Goal: Task Accomplishment & Management: Complete application form

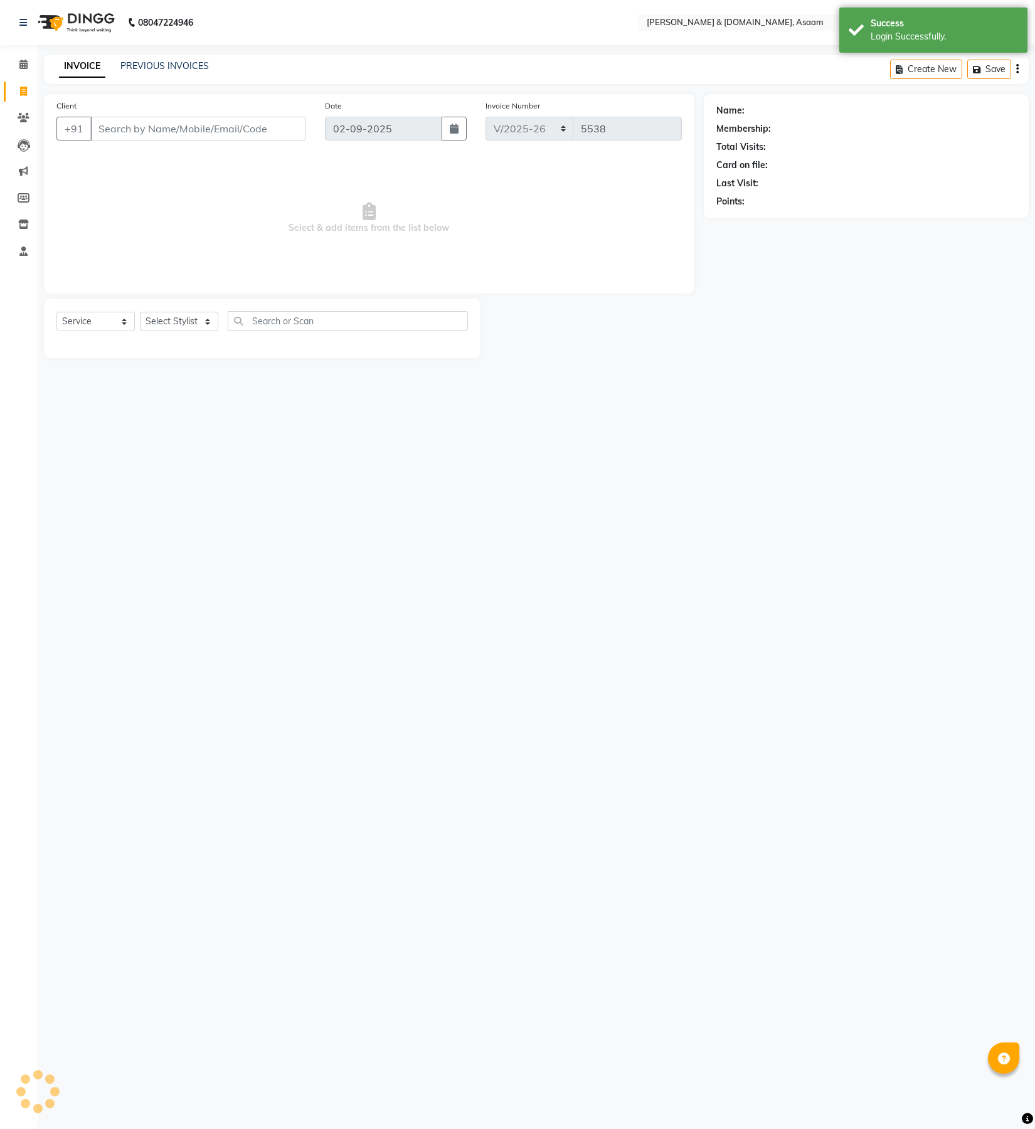
select select "4608"
select select "service"
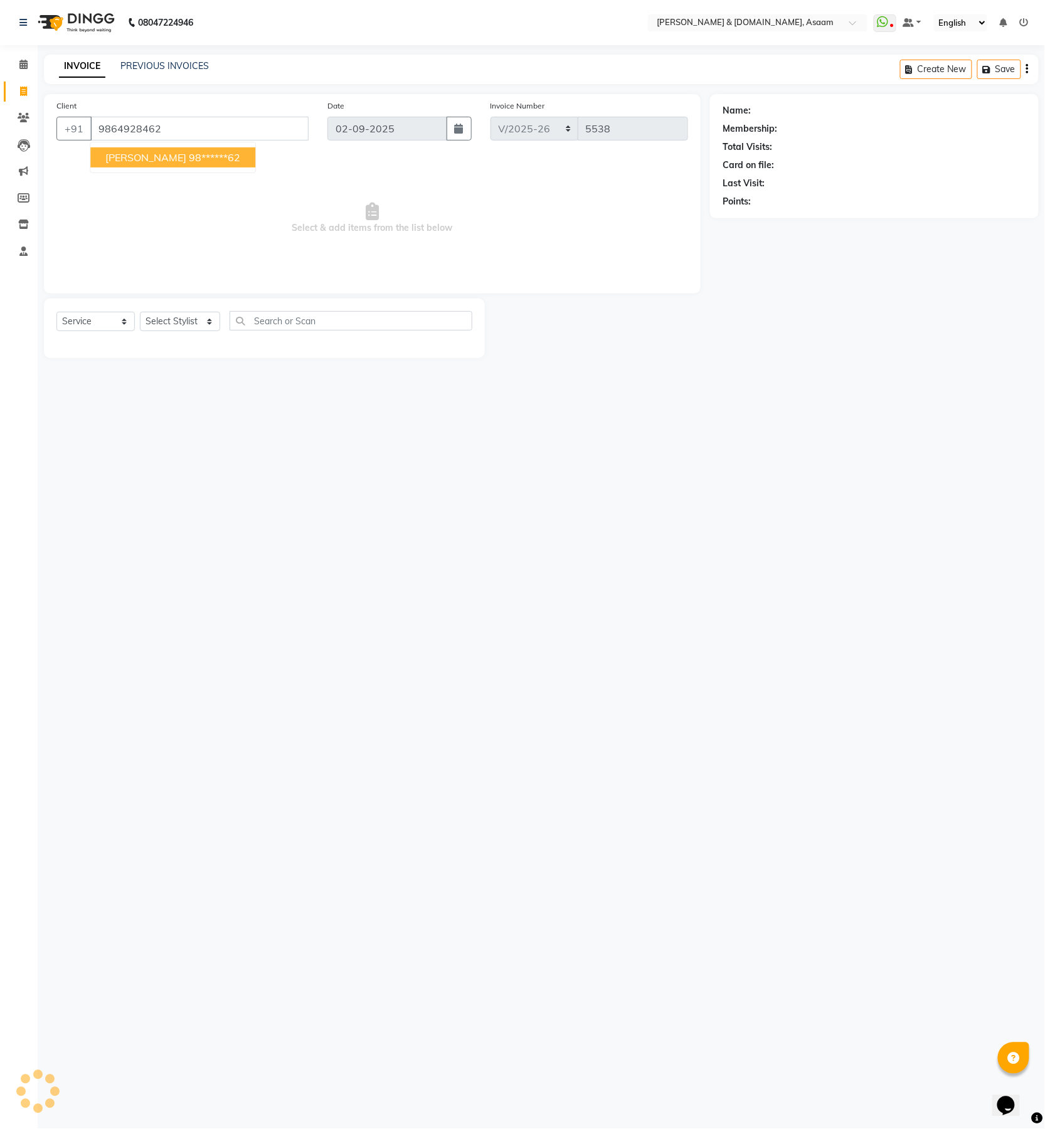
type input "9864928462"
drag, startPoint x: 156, startPoint y: 326, endPoint x: 167, endPoint y: 324, distance: 12.2
click at [166, 324] on select "Select Stylist AKASH [PERSON_NAME] fornt desk [PERSON_NAME] PARLOUR [PERSON_NAM…" at bounding box center [180, 321] width 80 height 19
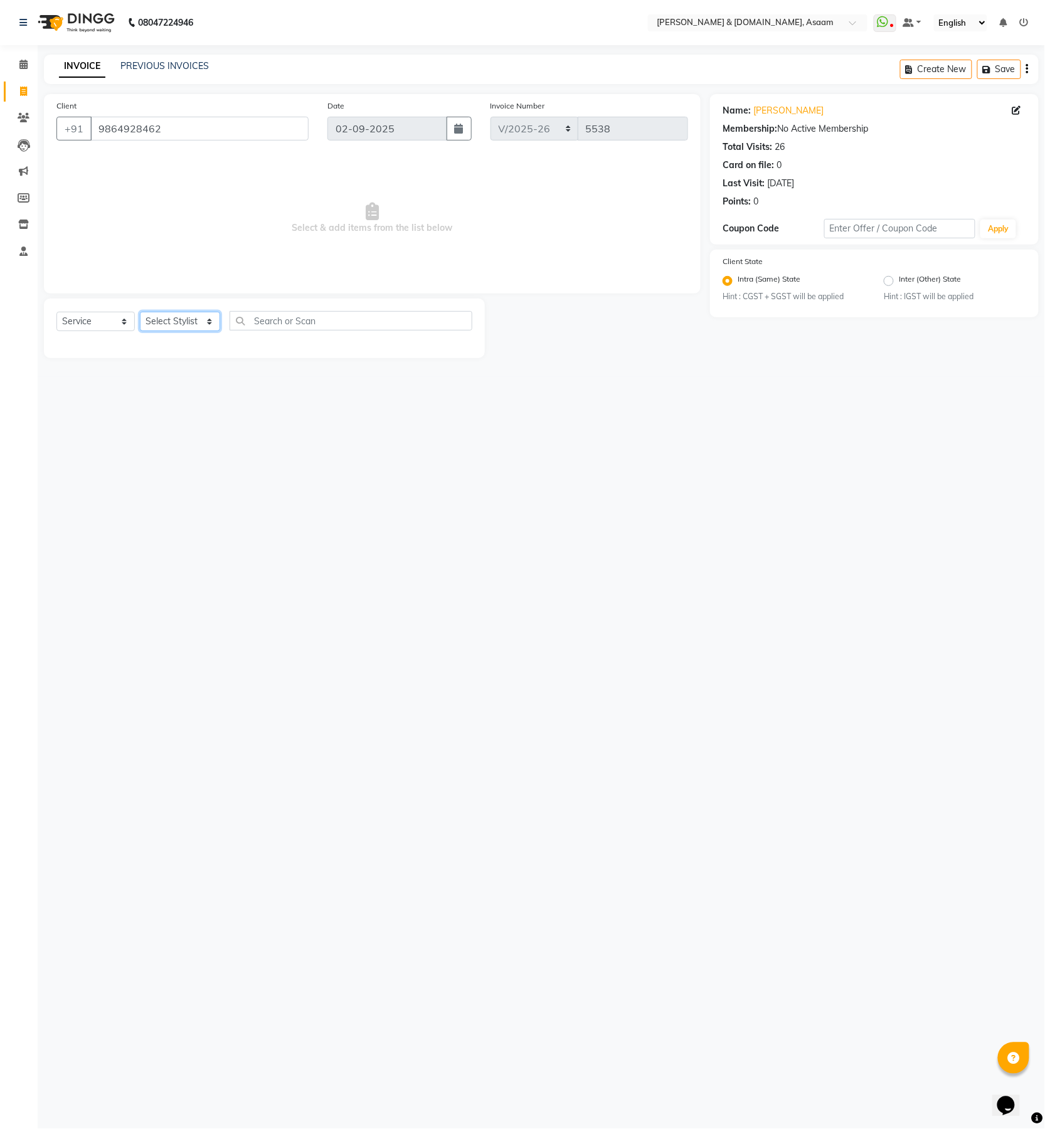
select select "74663"
click at [140, 312] on select "Select Stylist AKASH [PERSON_NAME] fornt desk [PERSON_NAME] PARLOUR [PERSON_NAM…" at bounding box center [180, 321] width 80 height 19
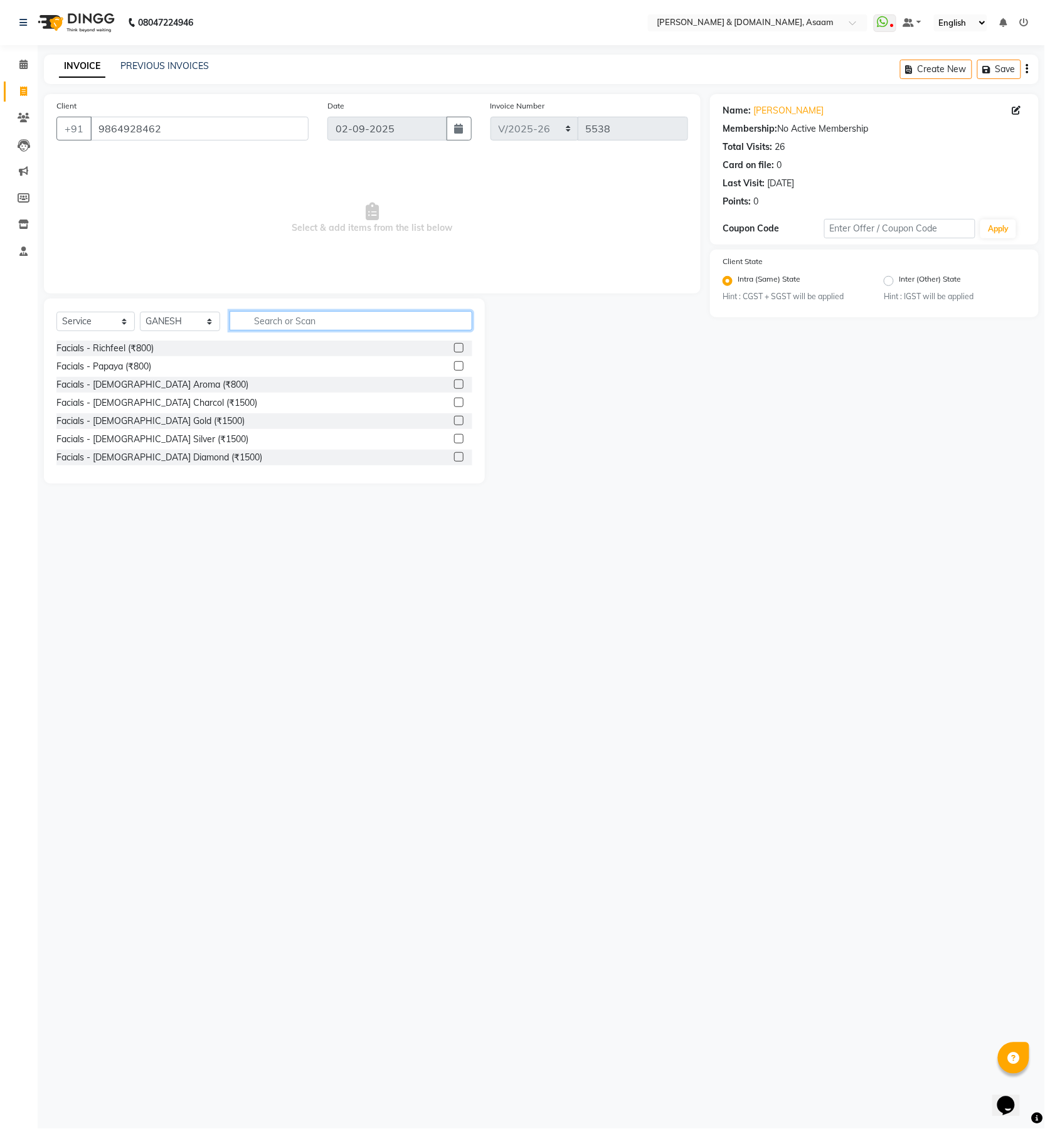
click at [249, 324] on input "text" at bounding box center [351, 320] width 243 height 19
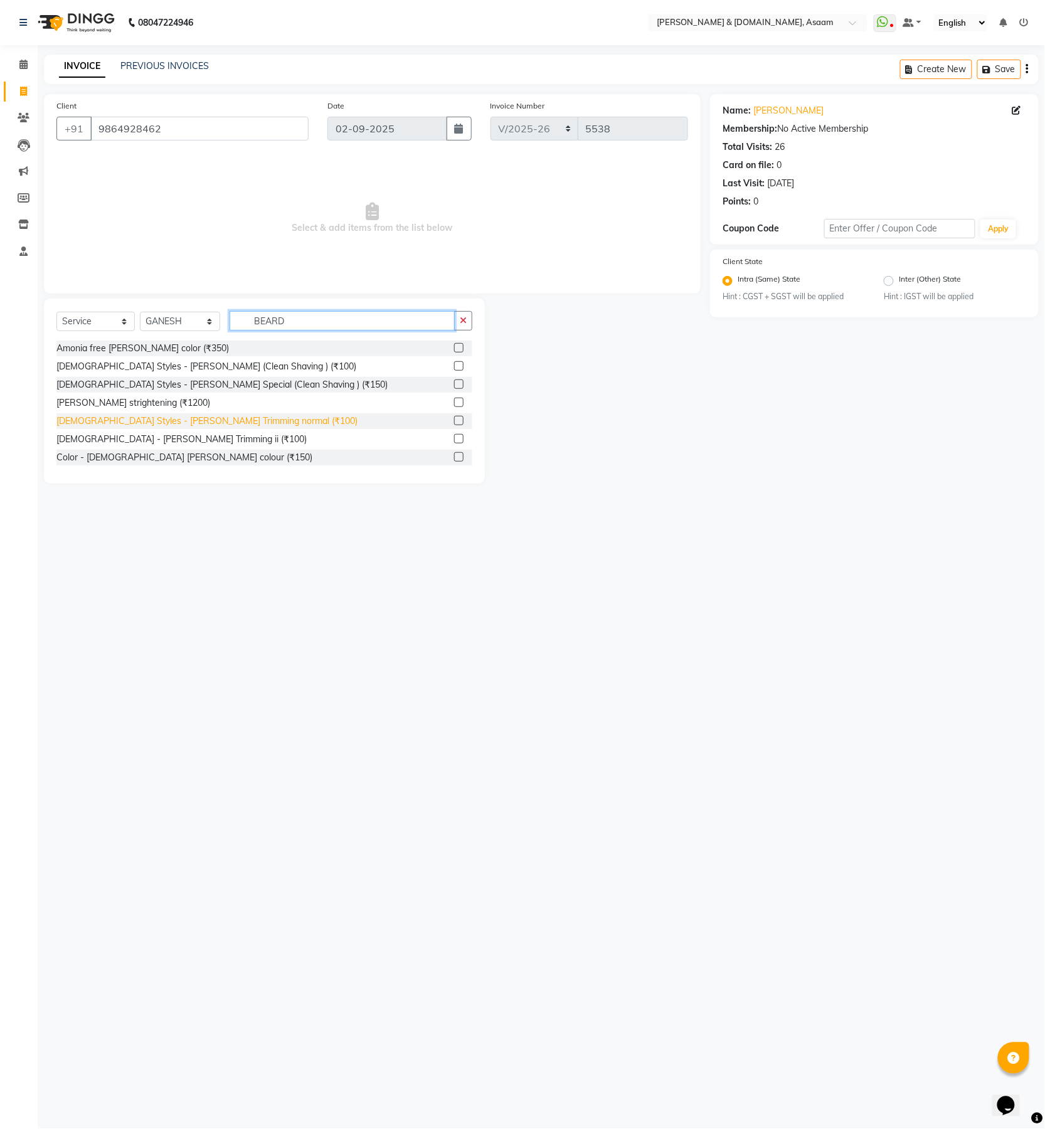
type input "BEARD"
click at [182, 423] on div "Gents Styles - Beard Trimming normal (₹100)" at bounding box center [206, 421] width 301 height 13
checkbox input "false"
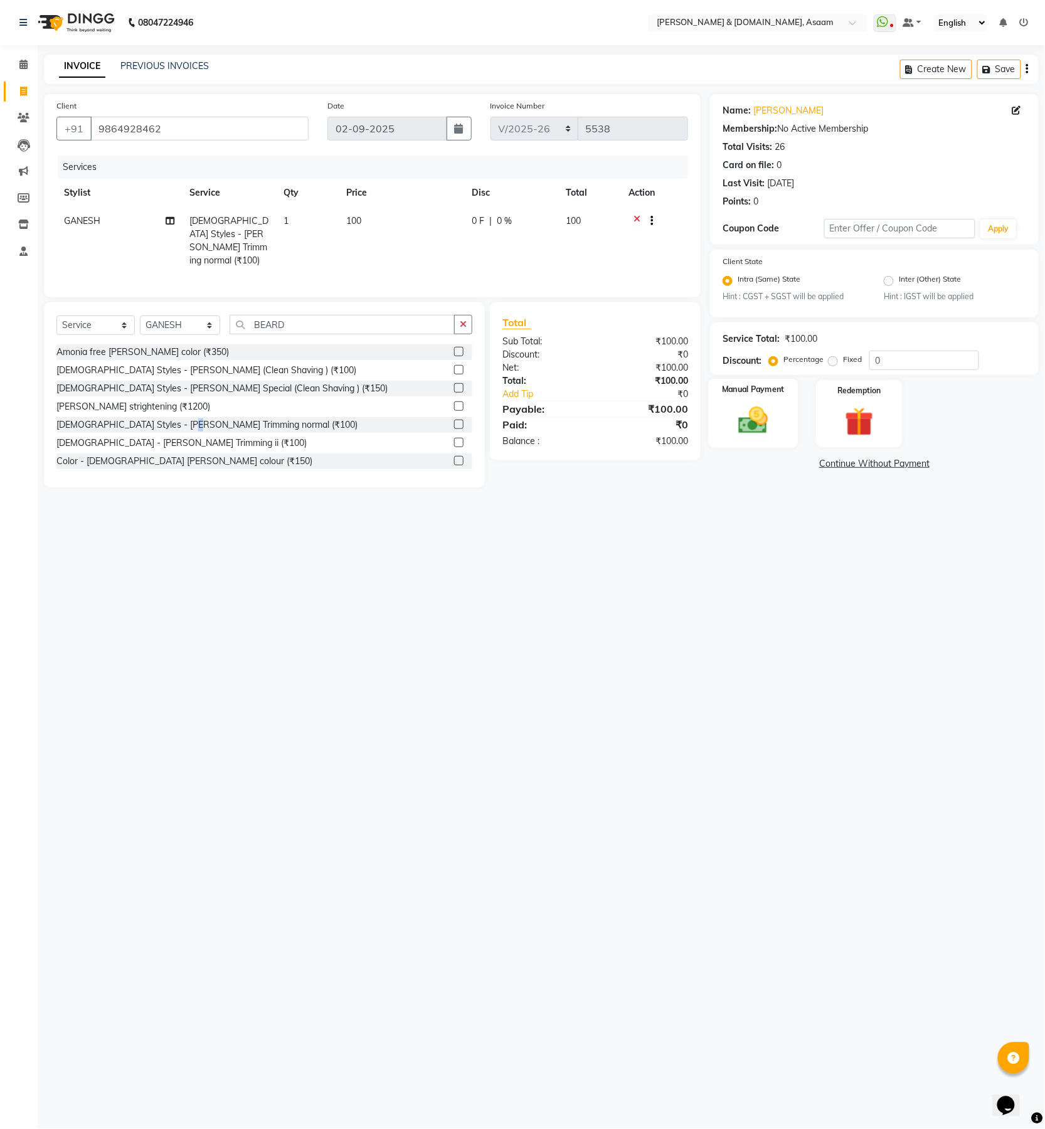
click at [754, 436] on img at bounding box center [753, 421] width 48 height 34
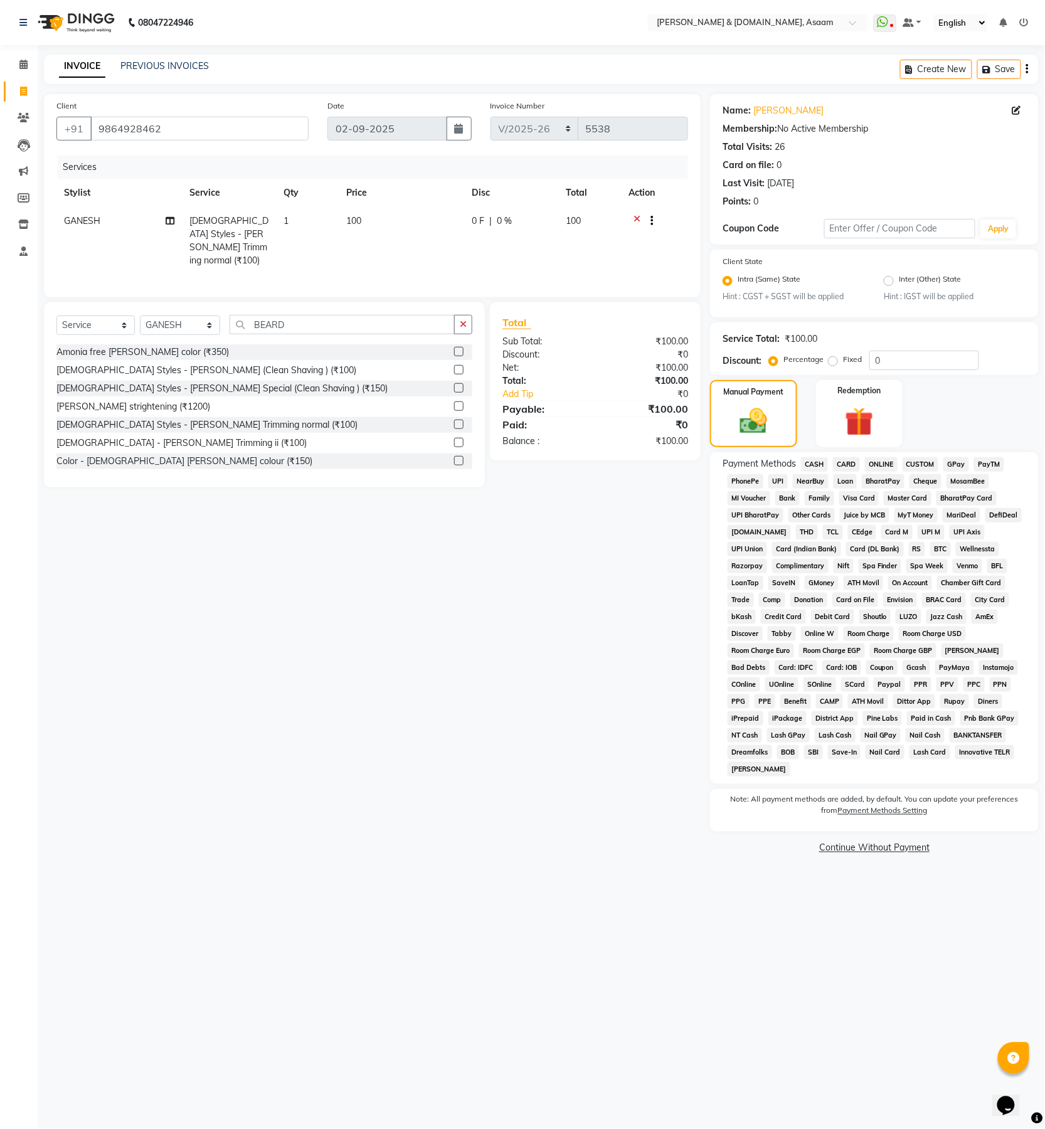
click at [808, 457] on span "CASH" at bounding box center [814, 464] width 27 height 14
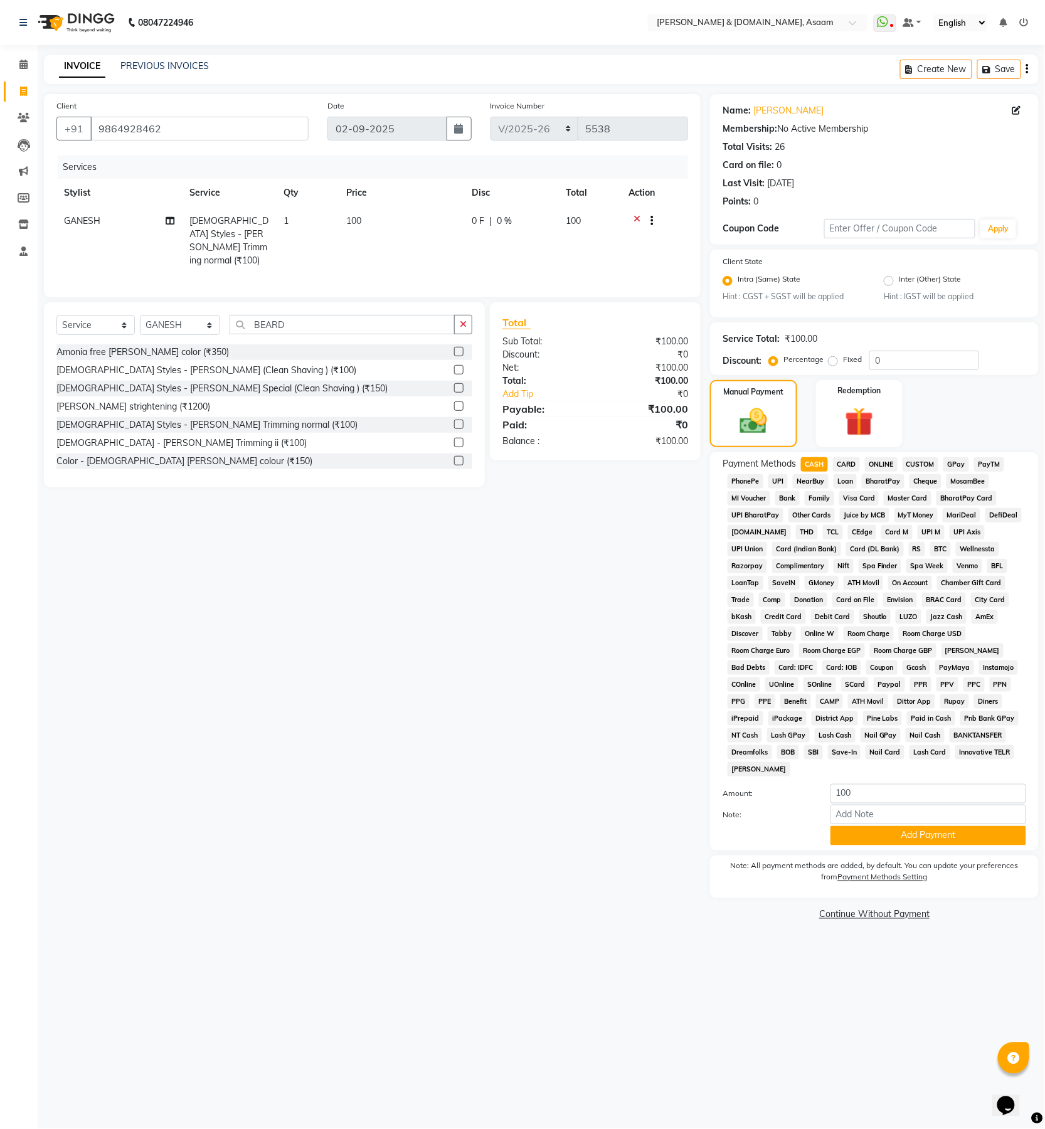
click at [887, 462] on span "ONLINE" at bounding box center [881, 464] width 33 height 14
click at [835, 826] on button "Add Payment" at bounding box center [928, 835] width 196 height 19
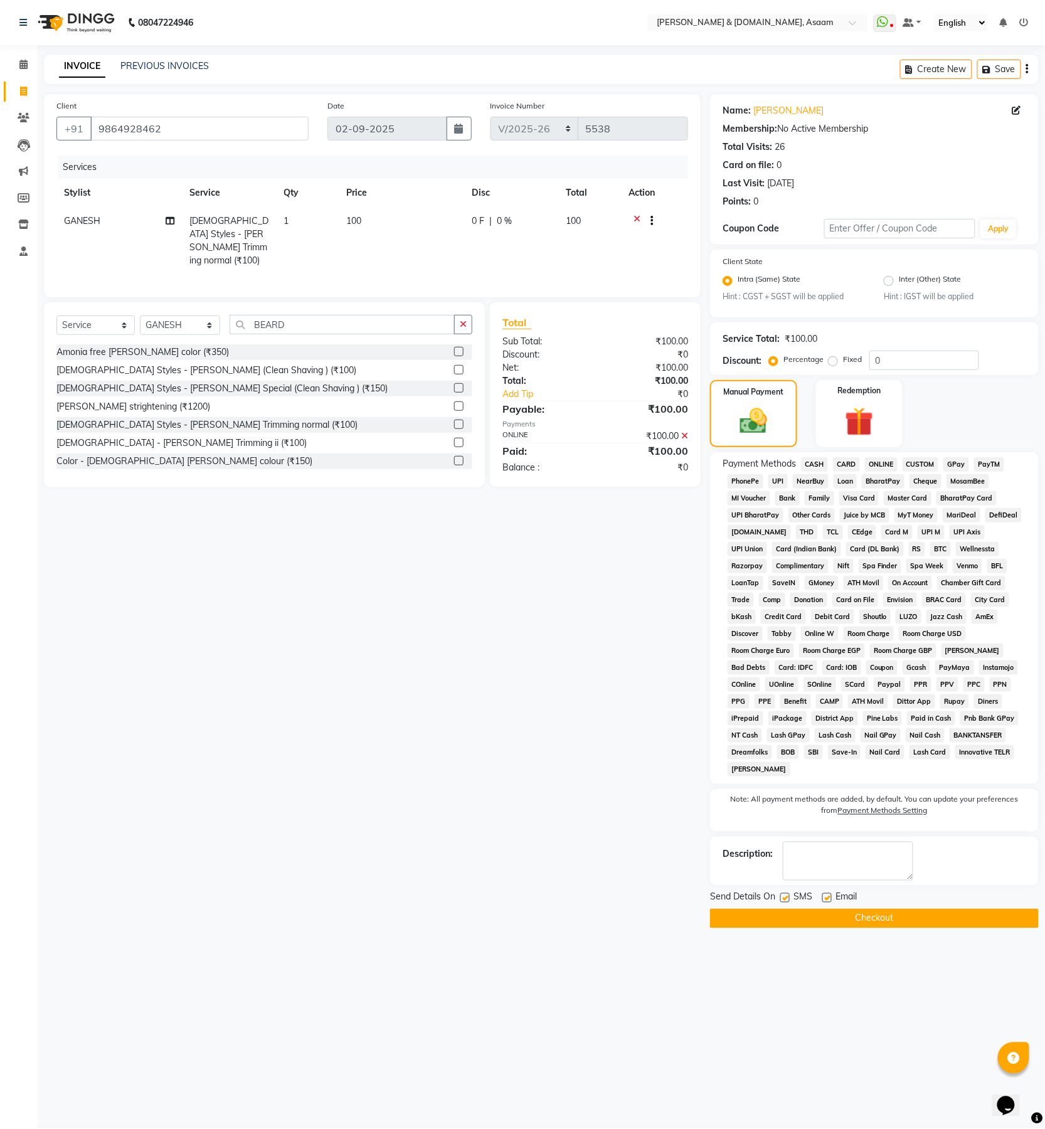
click at [825, 909] on button "Checkout" at bounding box center [874, 918] width 329 height 19
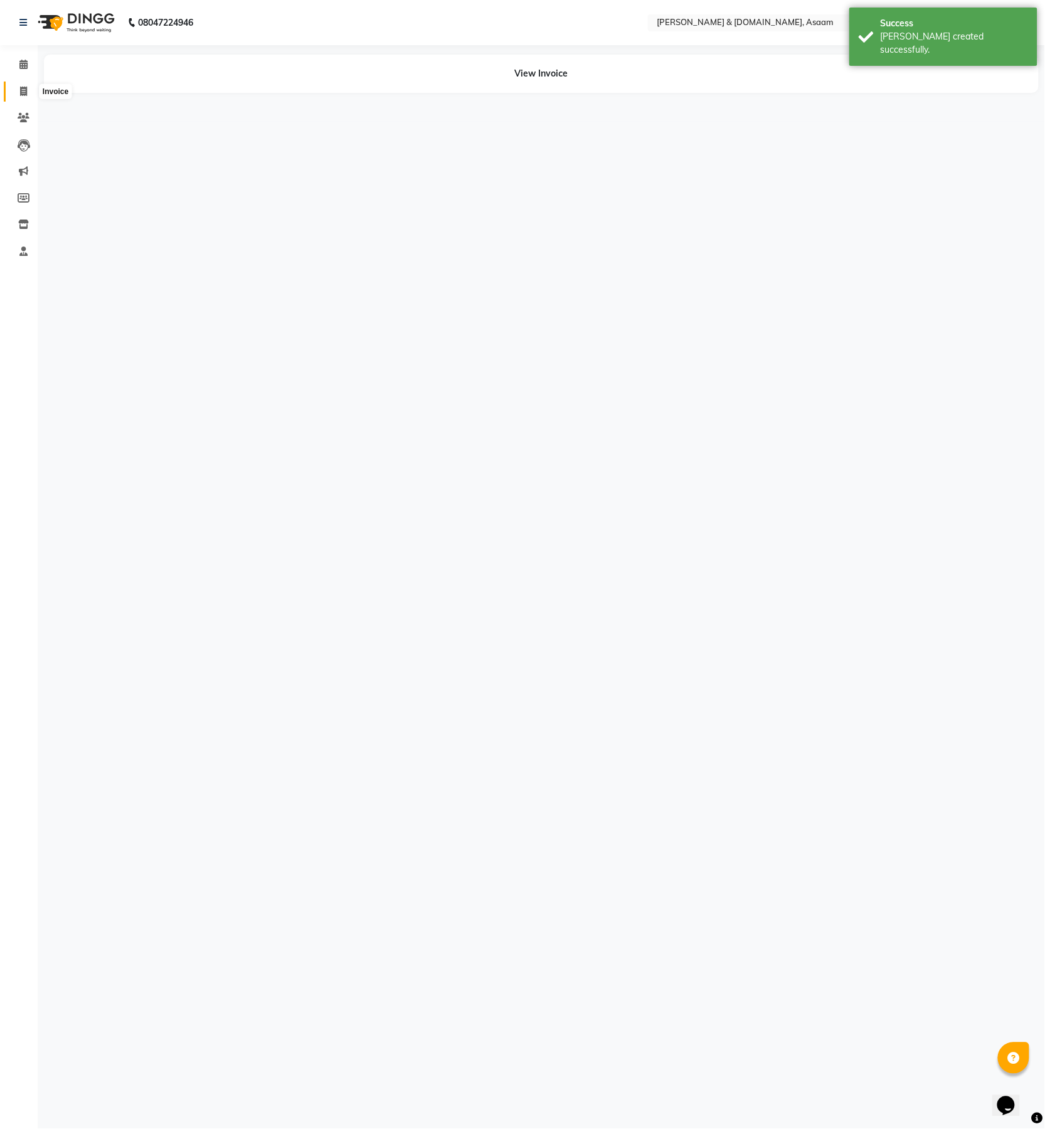
click at [27, 92] on span at bounding box center [24, 92] width 22 height 14
select select "4608"
select select "service"
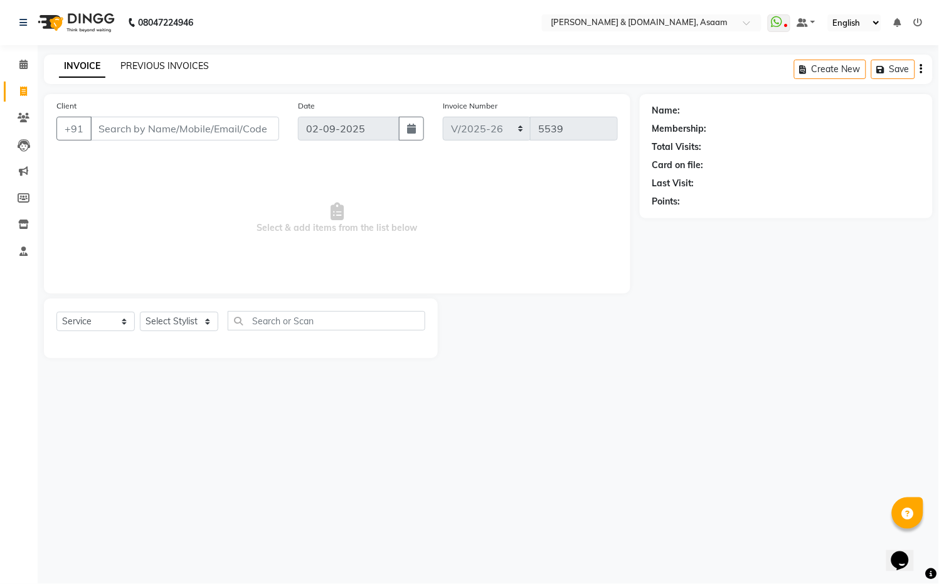
click at [144, 61] on link "PREVIOUS INVOICES" at bounding box center [164, 65] width 88 height 11
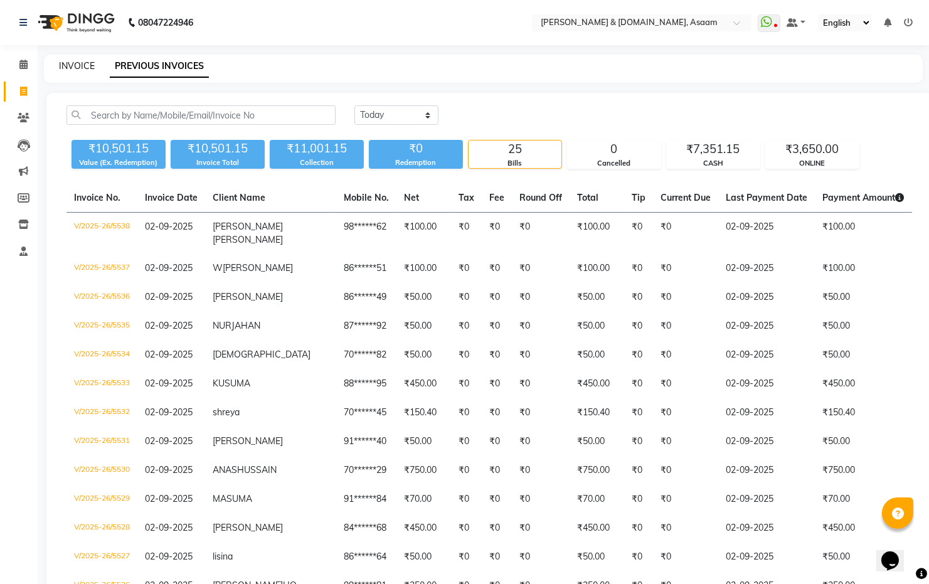
click at [69, 63] on link "INVOICE" at bounding box center [77, 65] width 36 height 11
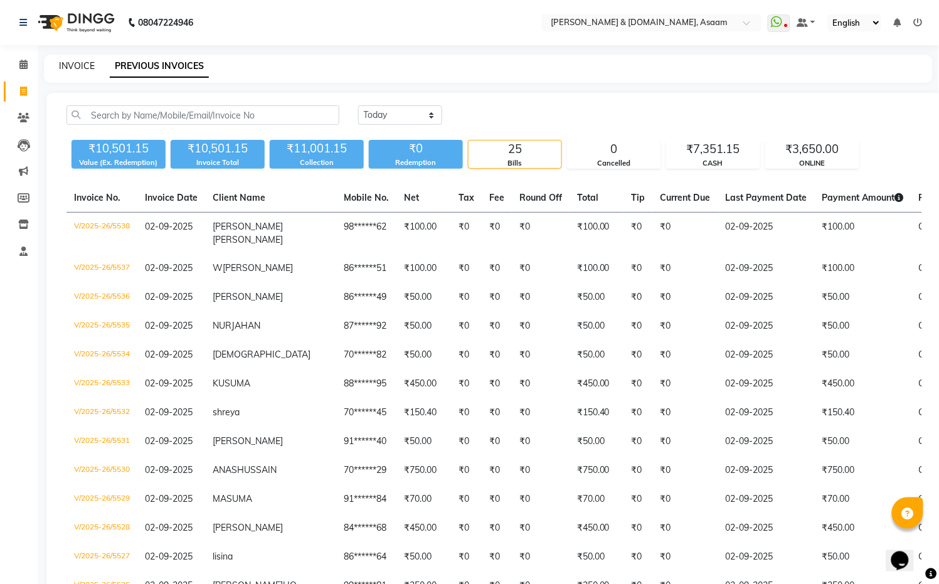
select select "4608"
select select "service"
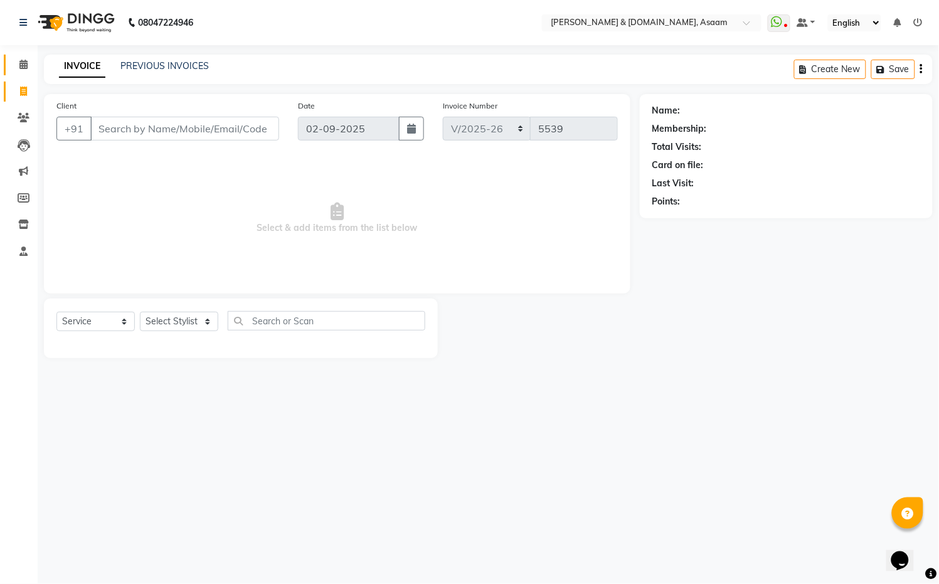
click at [23, 72] on link "Calendar" at bounding box center [19, 65] width 30 height 21
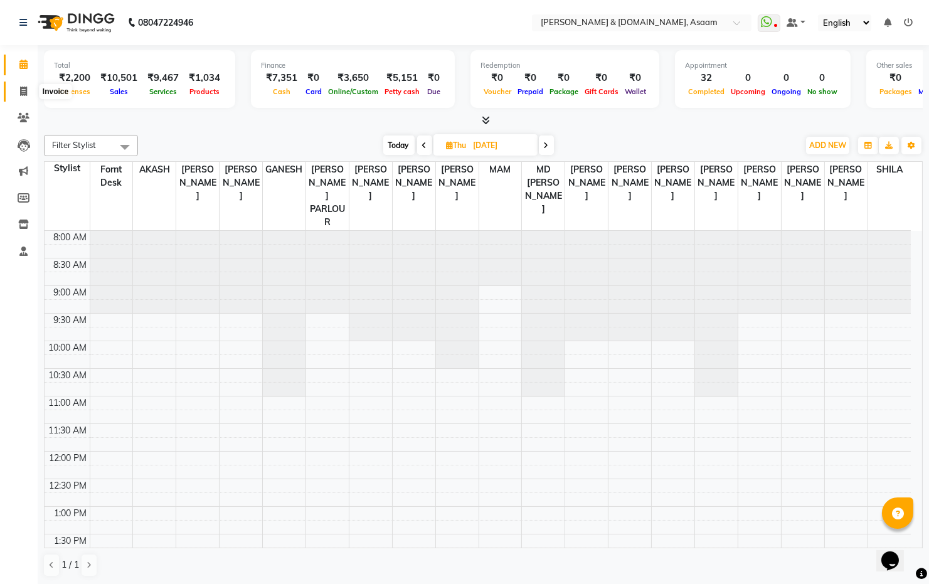
click at [25, 95] on icon at bounding box center [23, 91] width 7 height 9
select select "service"
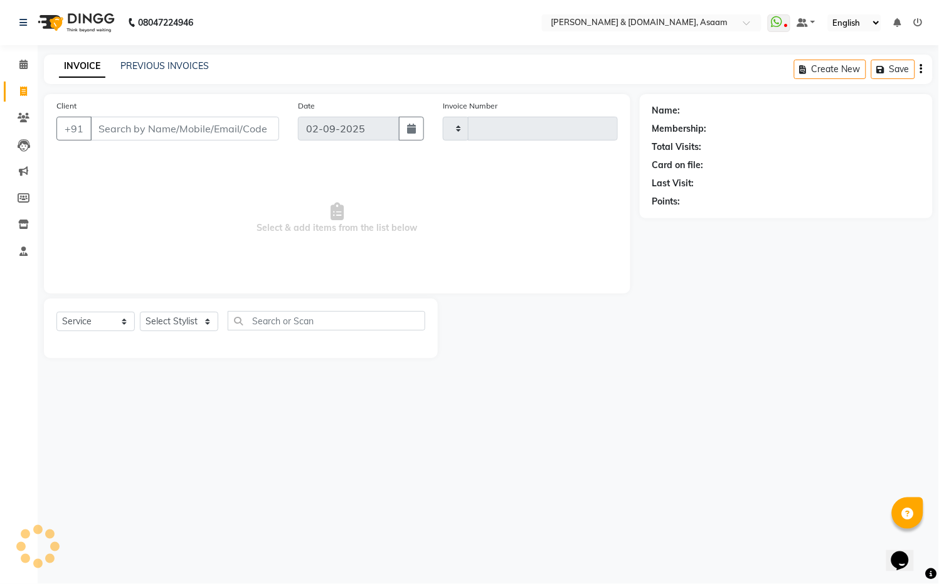
type input "5539"
select select "4608"
drag, startPoint x: 955, startPoint y: 740, endPoint x: 174, endPoint y: 63, distance: 1033.6
click at [174, 63] on link "PREVIOUS INVOICES" at bounding box center [164, 65] width 88 height 11
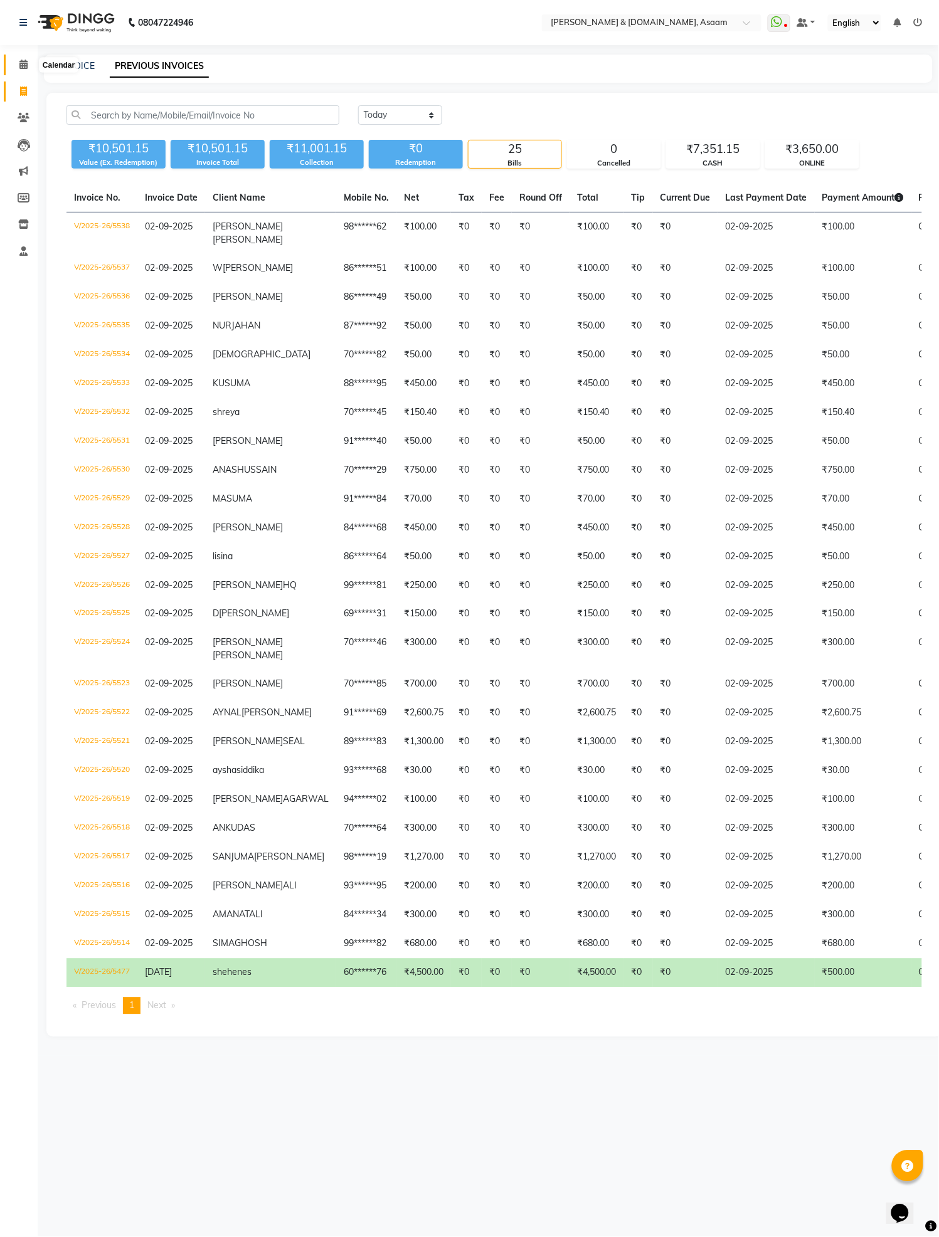
click at [21, 63] on icon at bounding box center [23, 64] width 8 height 9
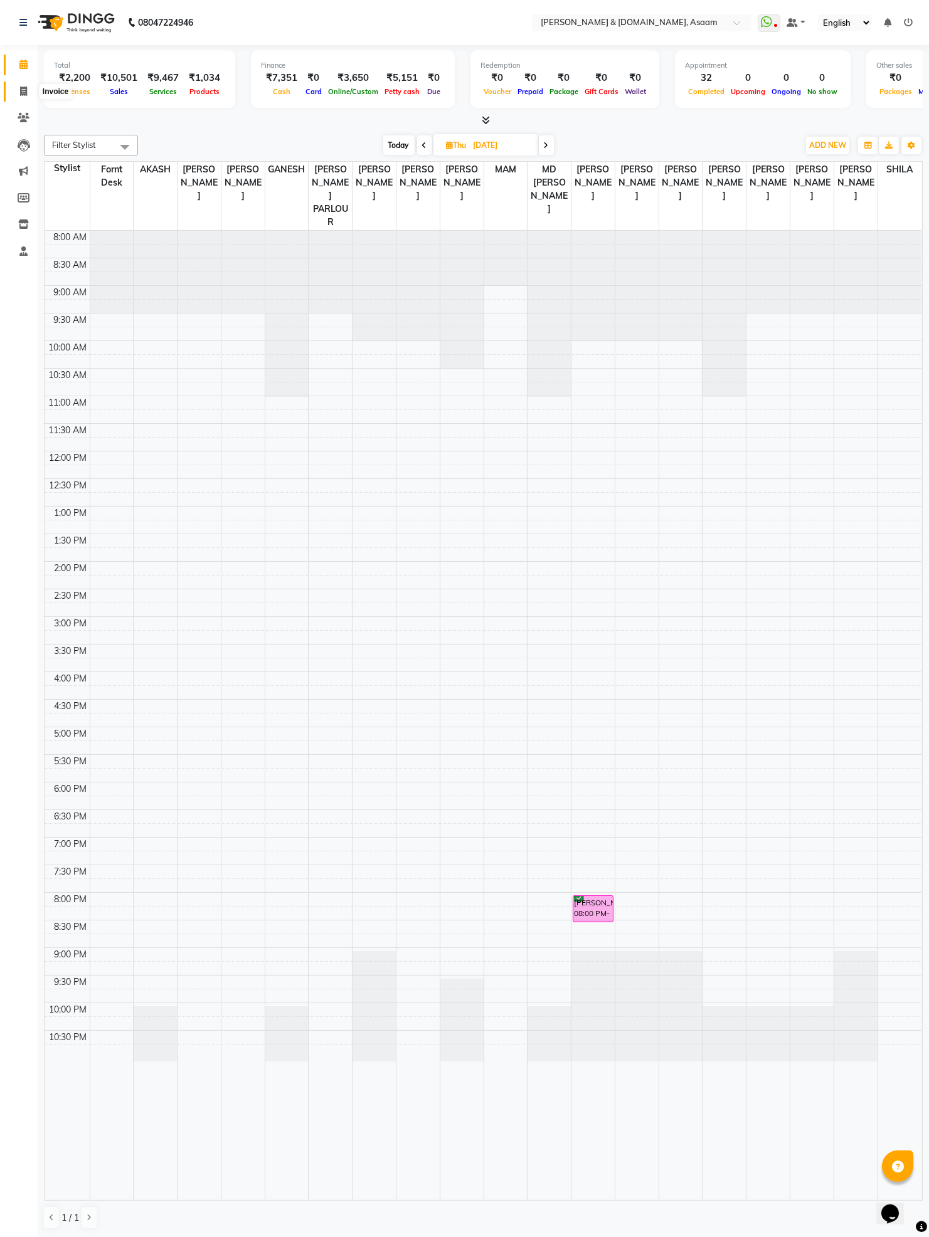
click at [26, 90] on icon at bounding box center [23, 91] width 7 height 9
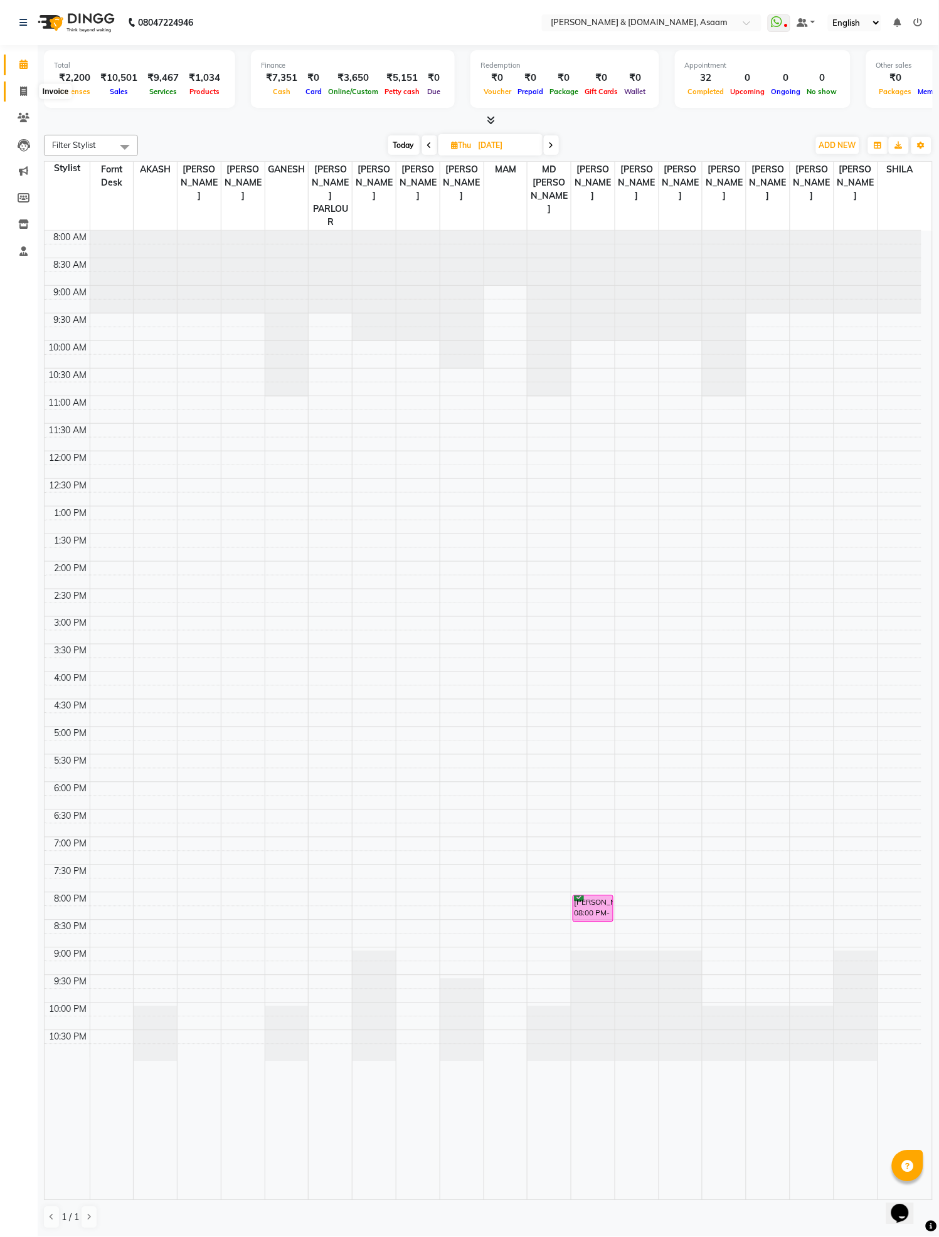
select select "service"
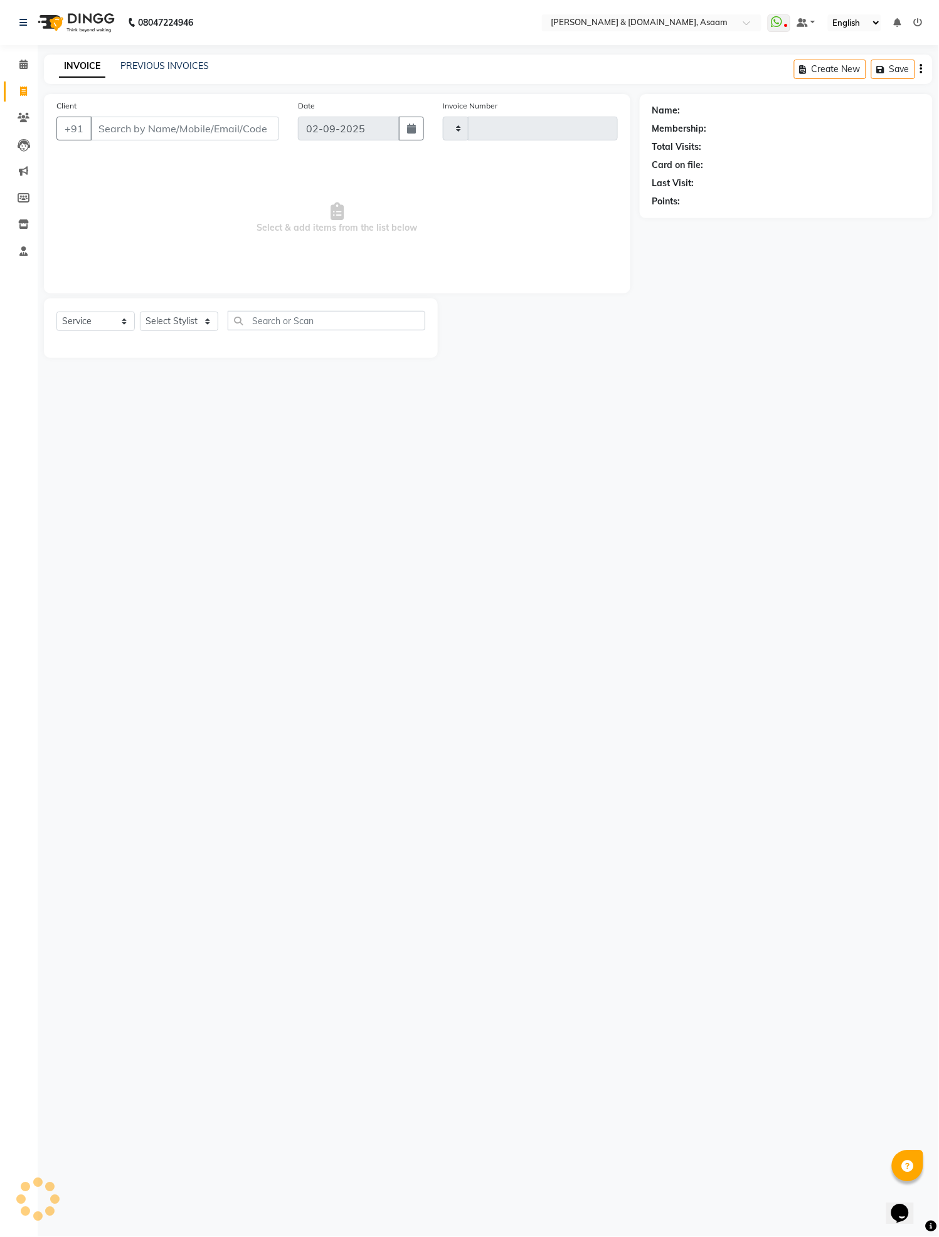
type input "5539"
select select "4608"
click at [186, 71] on link "PREVIOUS INVOICES" at bounding box center [164, 65] width 88 height 11
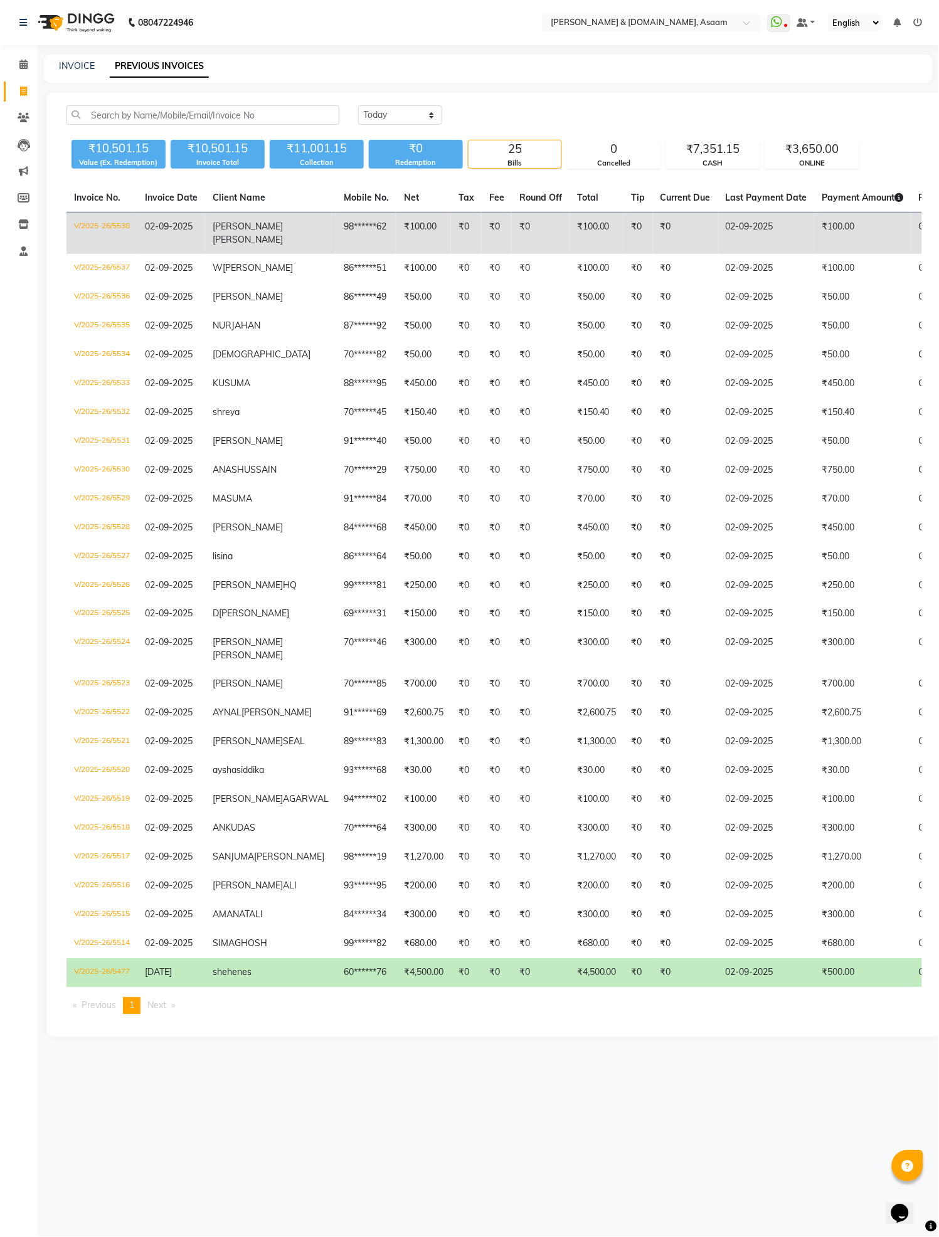
click at [569, 231] on td "₹100.00" at bounding box center [596, 234] width 55 height 42
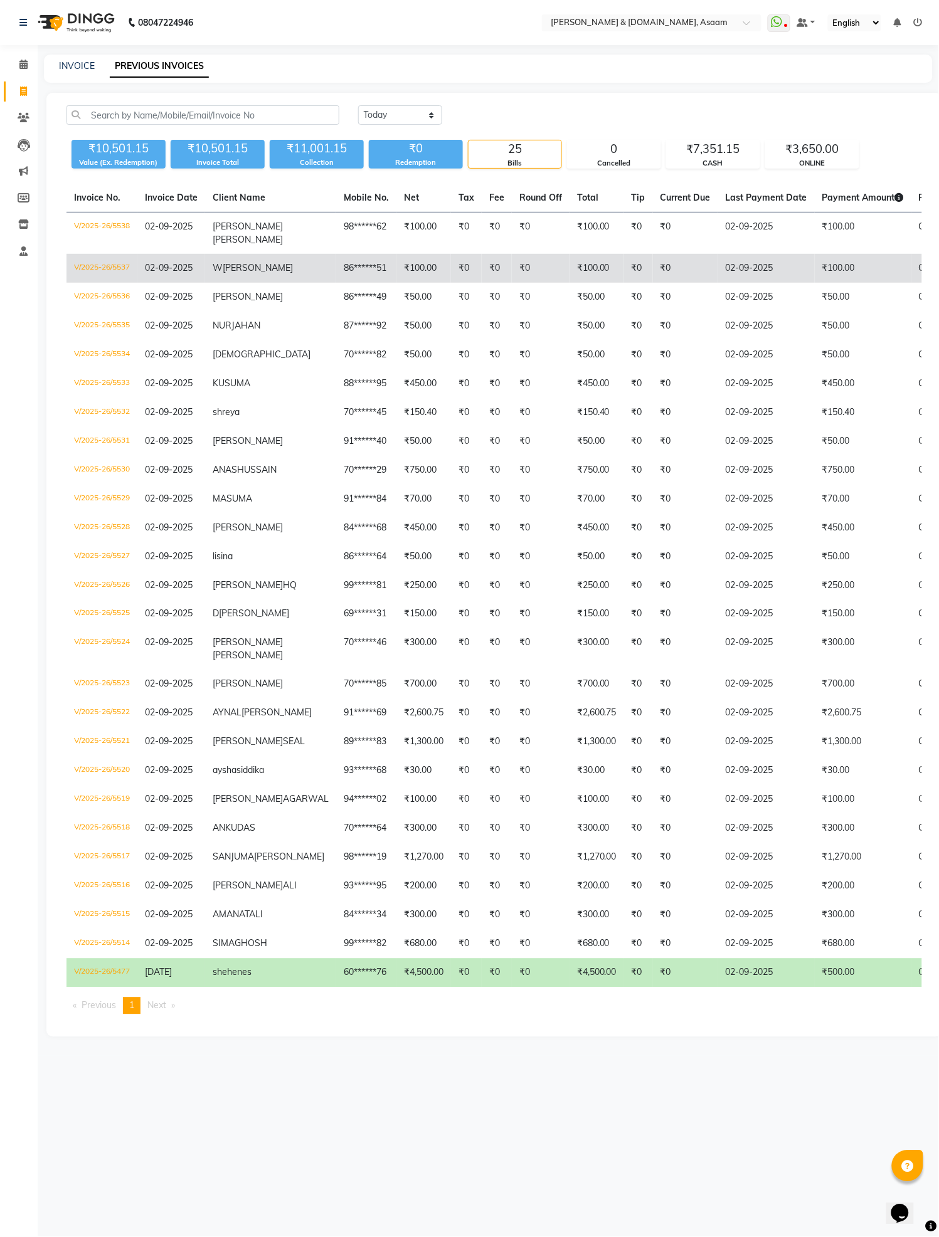
click at [569, 267] on td "₹100.00" at bounding box center [596, 268] width 55 height 29
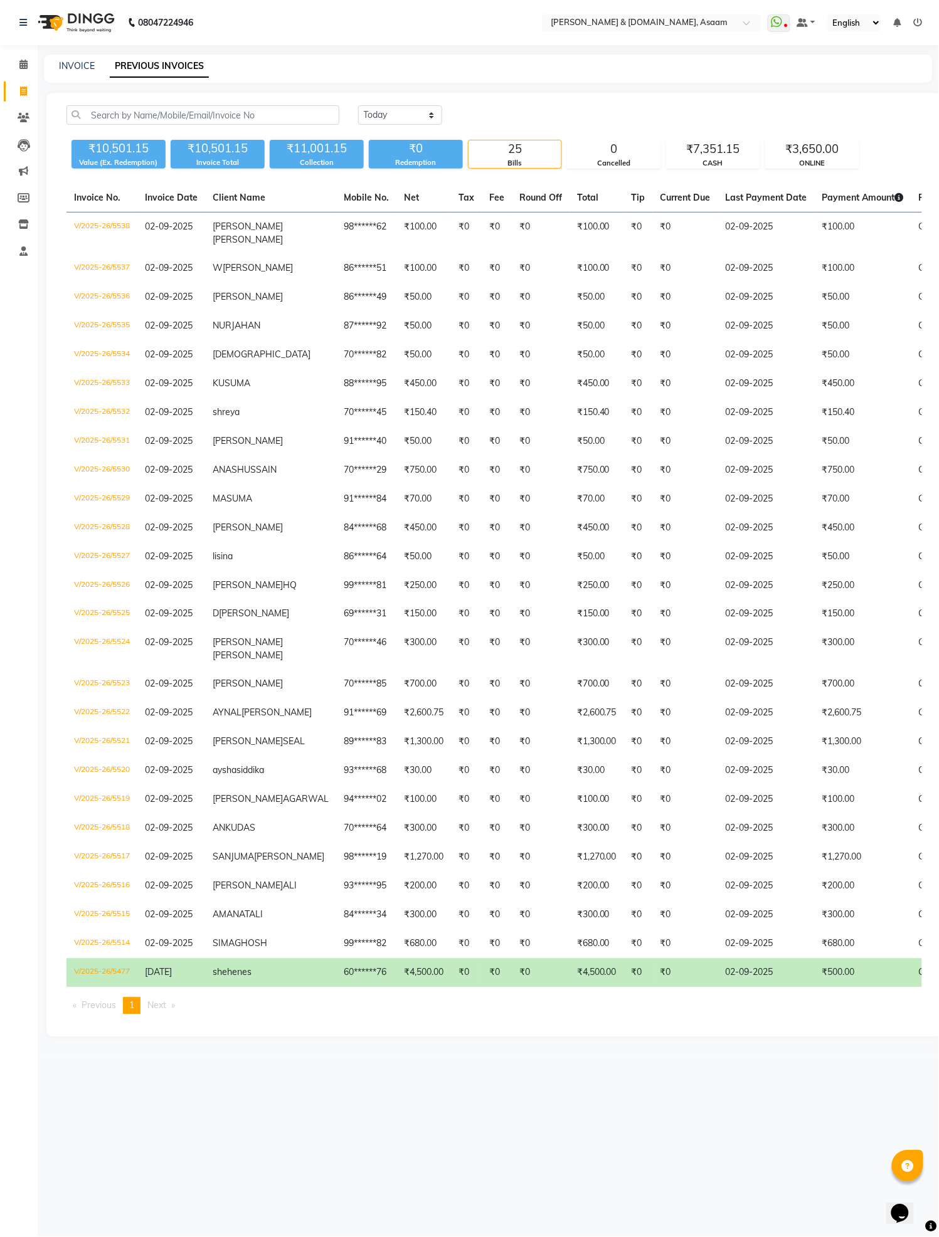
click at [922, 34] on nav "08047224946 Select Location × Hrishika & Hair.com, Asaam WhatsApp Status ✕ Stat…" at bounding box center [469, 22] width 939 height 45
click at [914, 21] on icon at bounding box center [918, 22] width 9 height 9
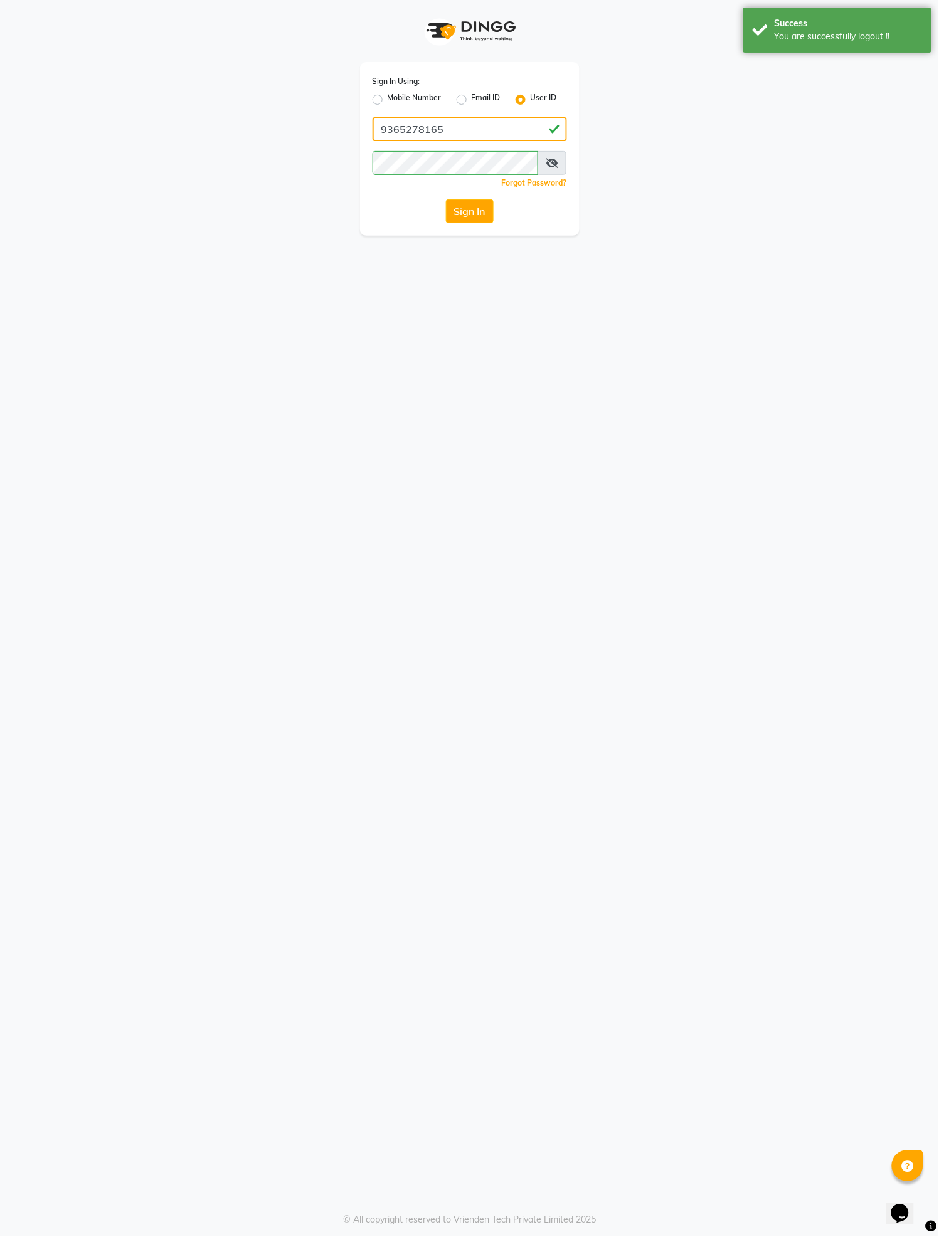
click at [415, 130] on input "9365278165" at bounding box center [470, 129] width 194 height 24
drag, startPoint x: 461, startPoint y: 119, endPoint x: 189, endPoint y: 139, distance: 272.9
click at [189, 139] on div "Sign In Using: Mobile Number Email ID User ID 9365278165 Remember me Forgot Pas…" at bounding box center [469, 118] width 715 height 236
type input "H"
type input "s"
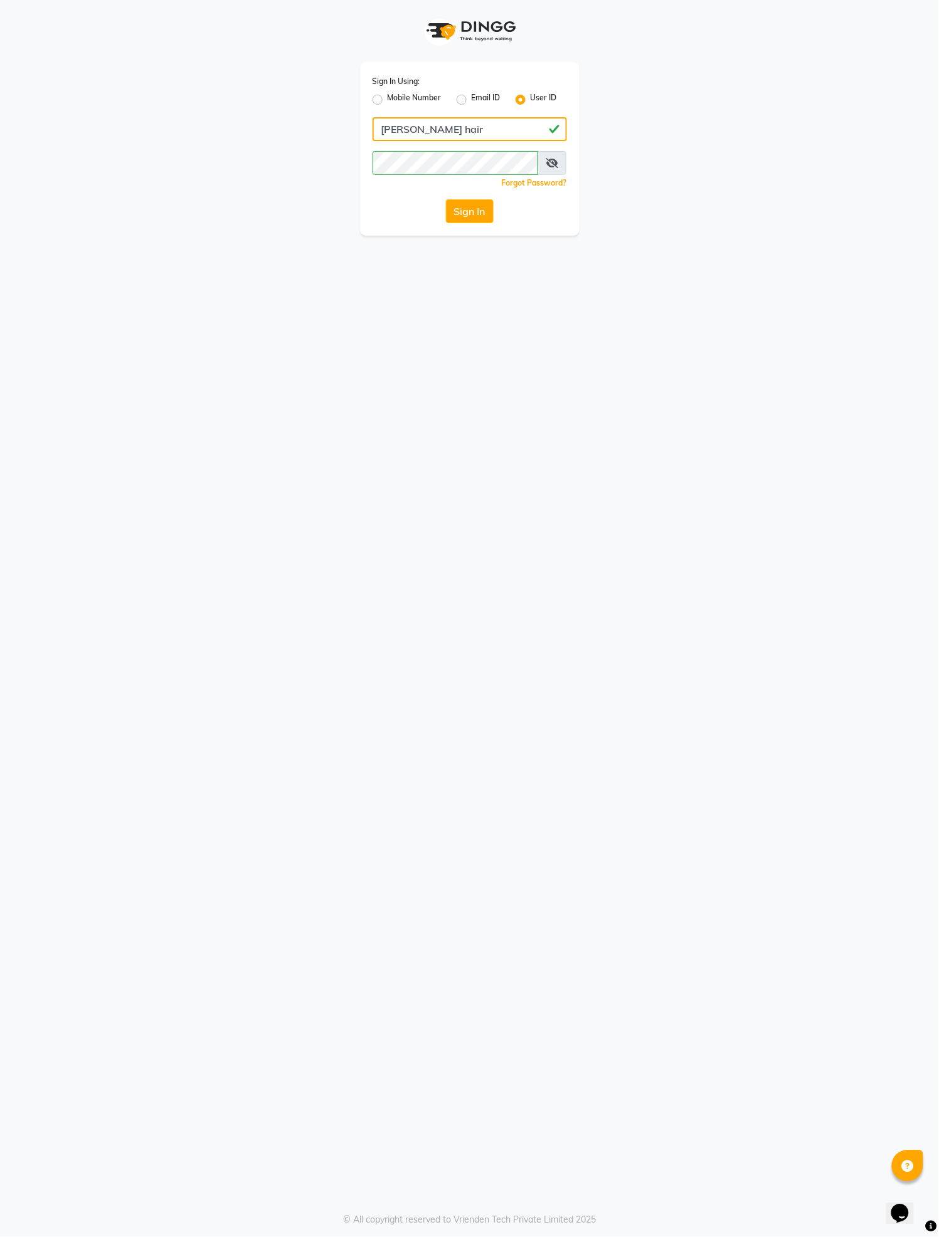
type input "hrishika hair"
click at [397, 207] on div "Sign In" at bounding box center [470, 211] width 194 height 24
click at [517, 206] on div "Sign In" at bounding box center [470, 211] width 194 height 24
click at [484, 209] on button "Sign In" at bounding box center [470, 211] width 48 height 24
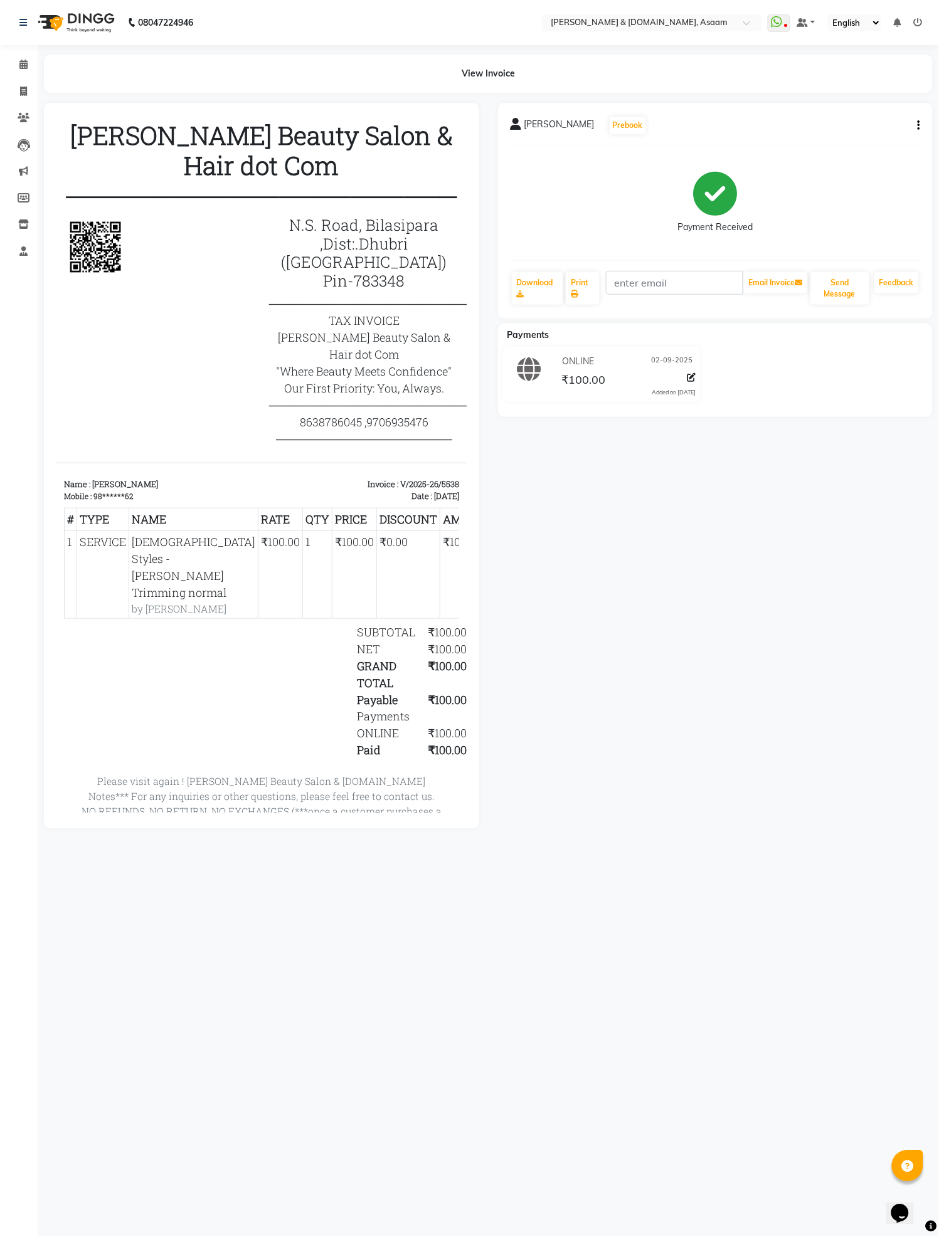
drag, startPoint x: 638, startPoint y: 169, endPoint x: 760, endPoint y: 161, distance: 122.0
